Goal: Task Accomplishment & Management: Manage account settings

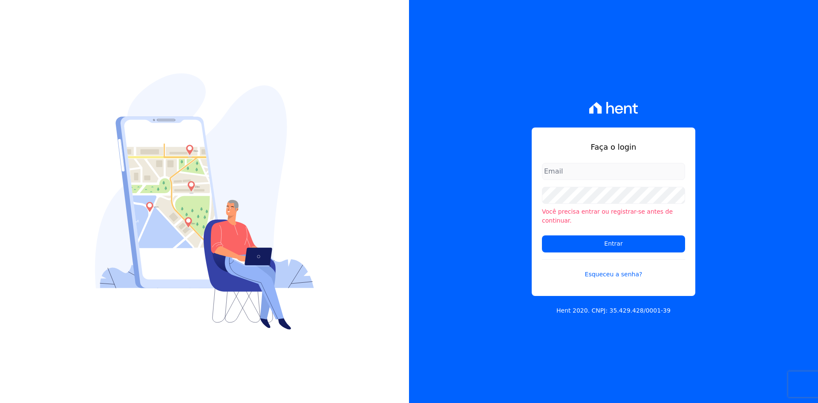
type input "[PERSON_NAME][EMAIL_ADDRESS][DOMAIN_NAME]"
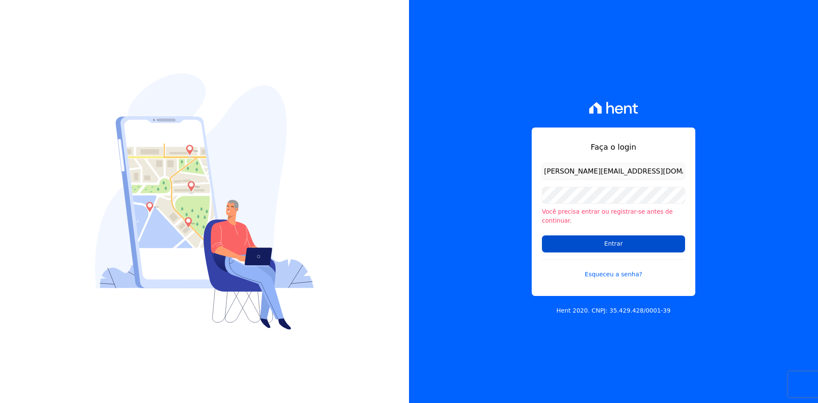
click at [603, 240] on input "Entrar" at bounding box center [613, 243] width 143 height 17
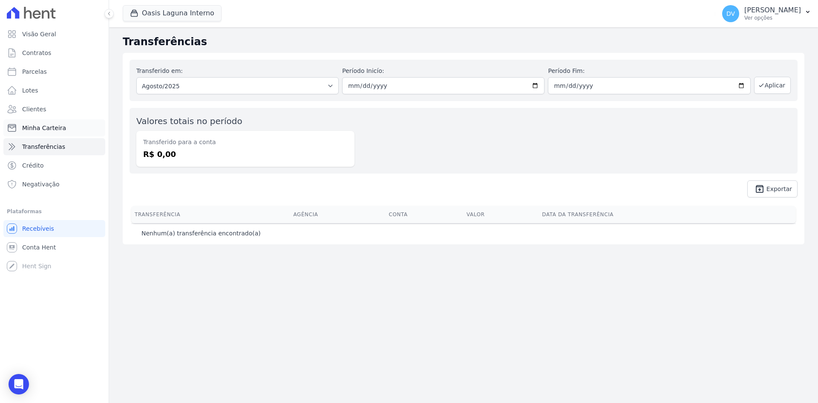
click at [40, 123] on link "Minha Carteira" at bounding box center [54, 127] width 102 height 17
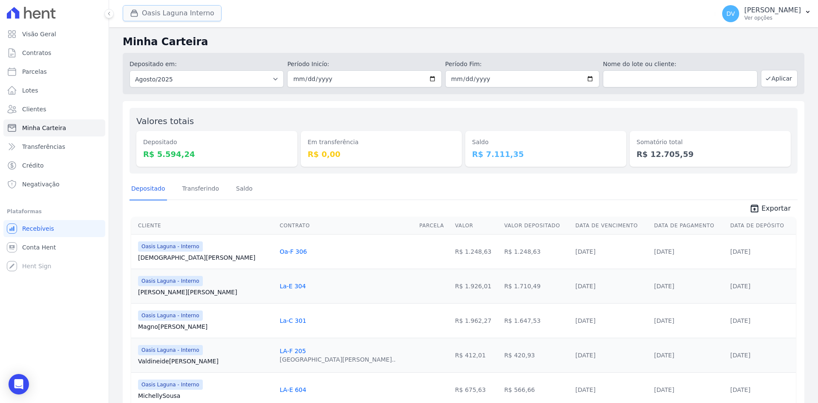
click at [150, 14] on button "Oasis Laguna Interno" at bounding box center [172, 13] width 99 height 16
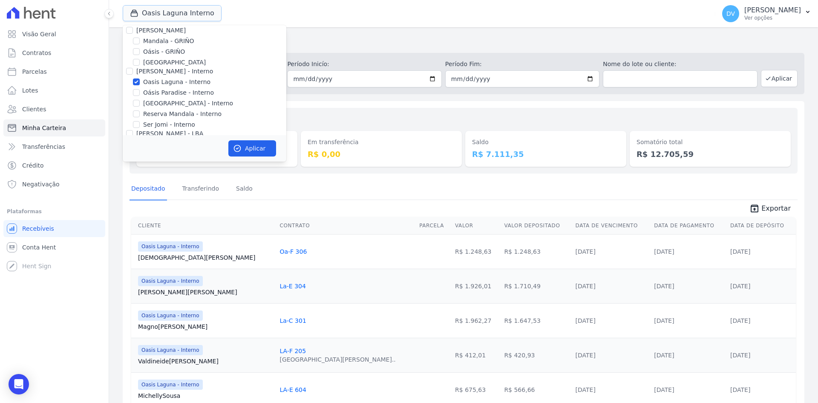
scroll to position [67, 0]
click at [137, 46] on div at bounding box center [136, 50] width 7 height 9
click at [136, 51] on input "Oasis Laguna - Interno" at bounding box center [136, 50] width 7 height 7
checkbox input "false"
click at [136, 72] on input "[GEOGRAPHIC_DATA] - Interno" at bounding box center [136, 72] width 7 height 7
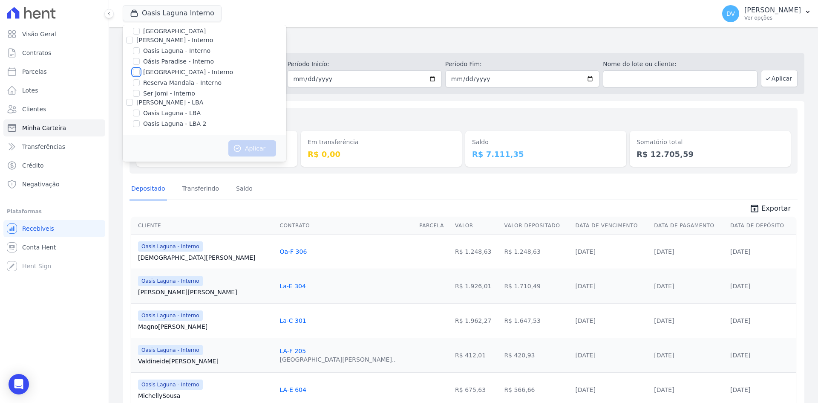
checkbox input "true"
click at [245, 147] on button "Aplicar" at bounding box center [252, 148] width 48 height 16
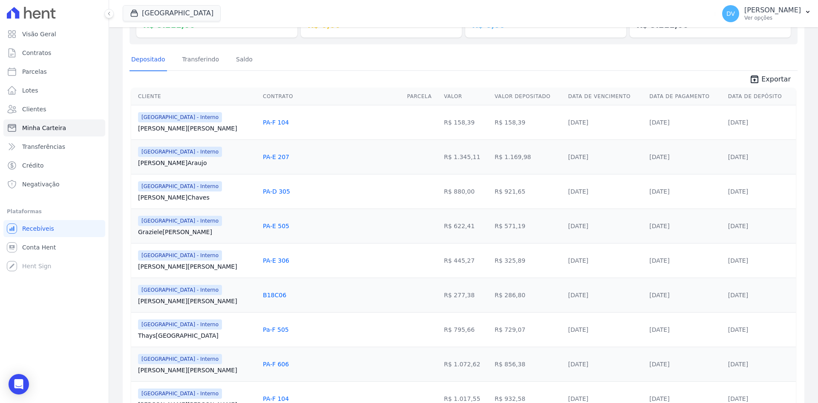
scroll to position [128, 0]
click at [166, 12] on button "[GEOGRAPHIC_DATA]" at bounding box center [172, 13] width 98 height 16
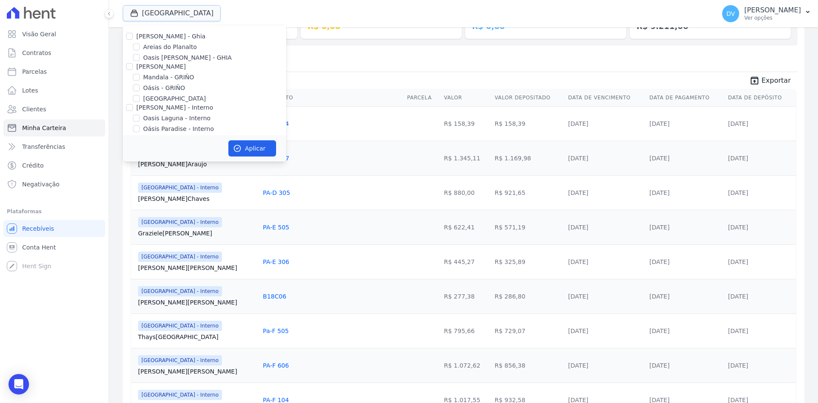
scroll to position [67, 0]
click at [136, 69] on input "[GEOGRAPHIC_DATA] - Interno" at bounding box center [136, 72] width 7 height 7
checkbox input "false"
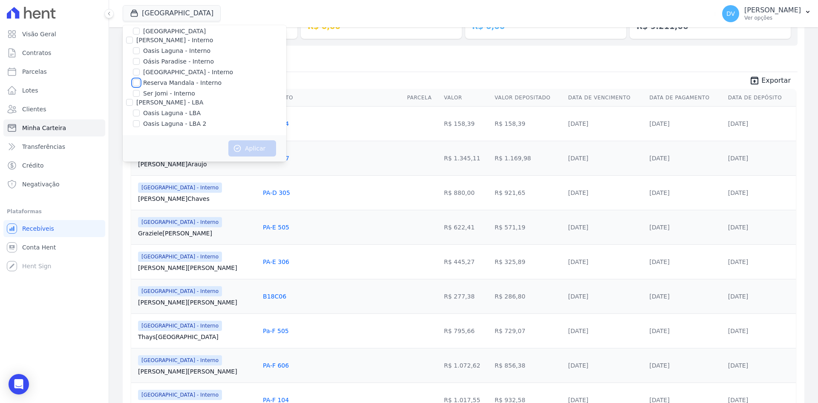
click at [137, 81] on input "Reserva Mandala - Interno" at bounding box center [136, 82] width 7 height 7
checkbox input "true"
click at [252, 150] on button "Aplicar" at bounding box center [252, 148] width 48 height 16
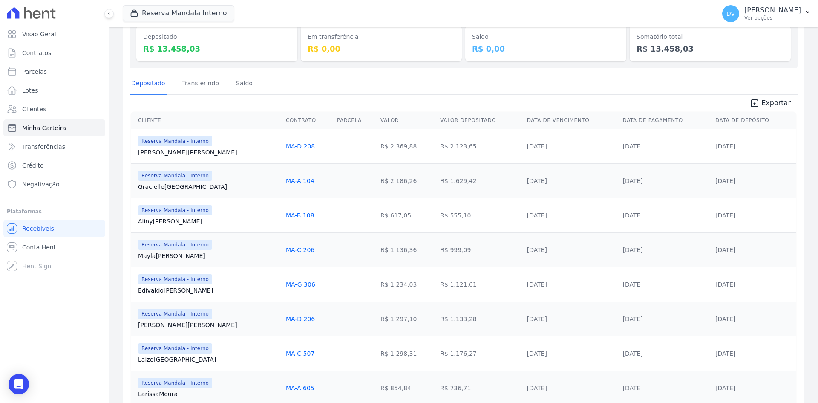
scroll to position [0, 0]
